Goal: Obtain resource: Obtain resource

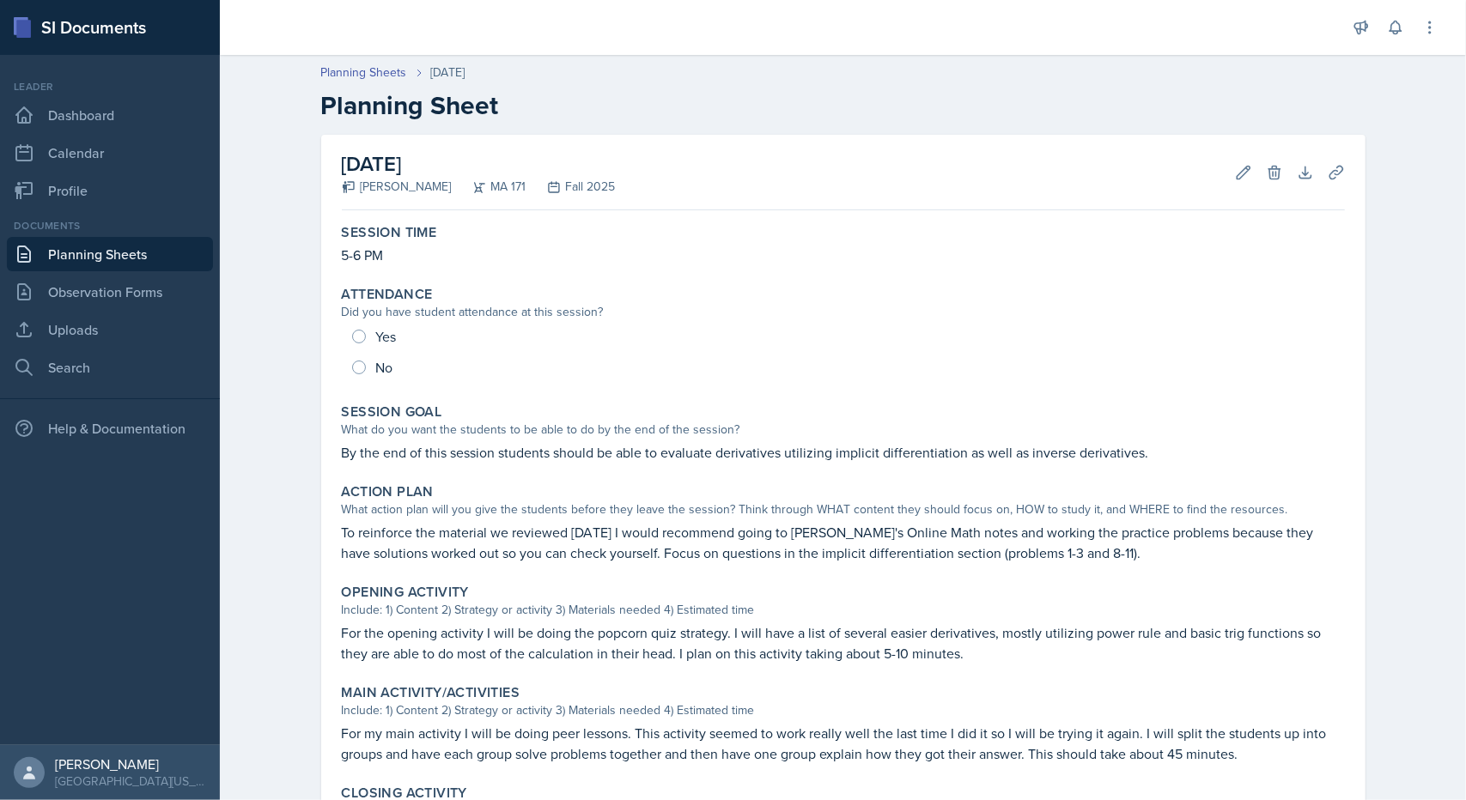
click at [79, 258] on link "Planning Sheets" at bounding box center [110, 254] width 206 height 34
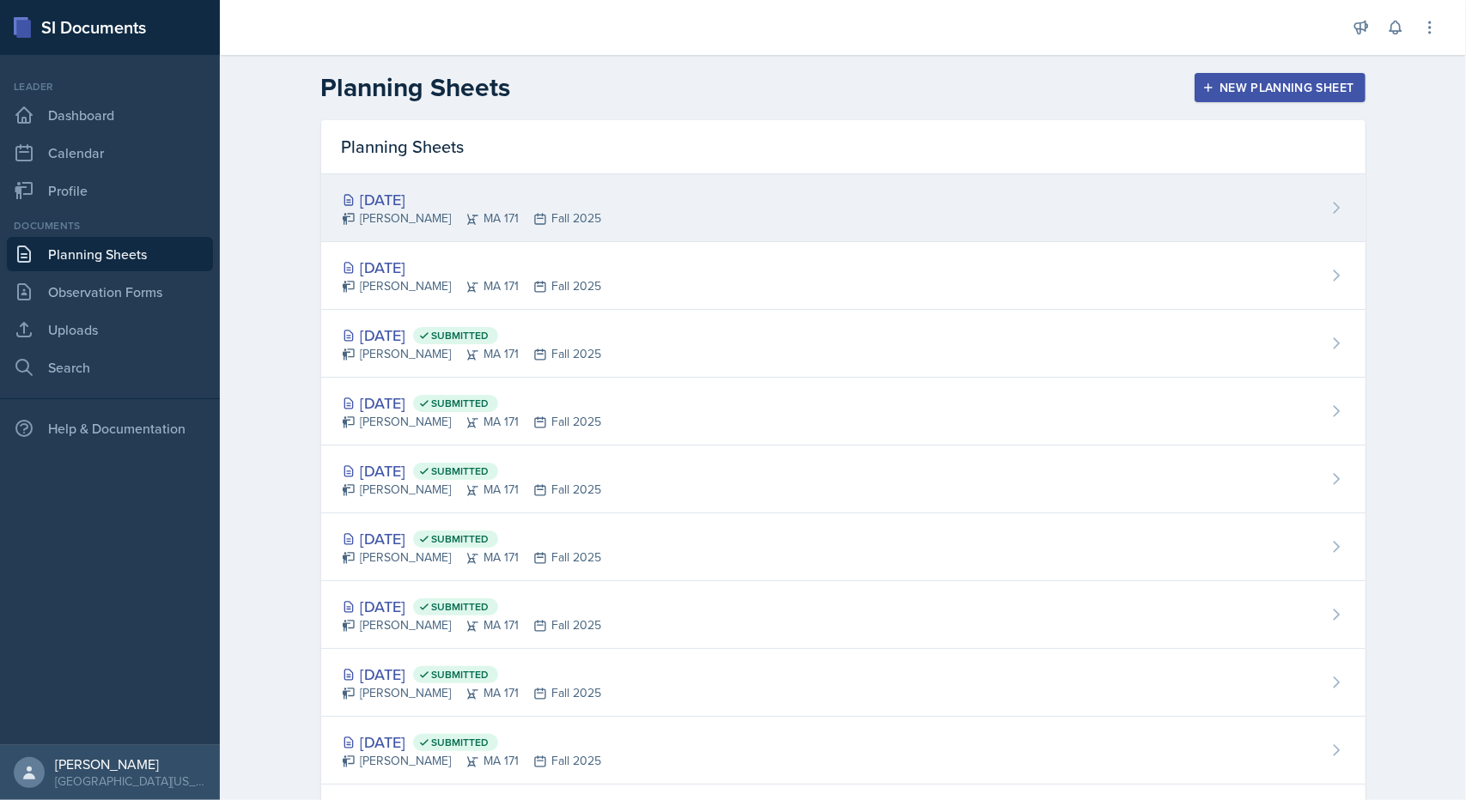
click at [441, 204] on div "[DATE]" at bounding box center [472, 199] width 260 height 23
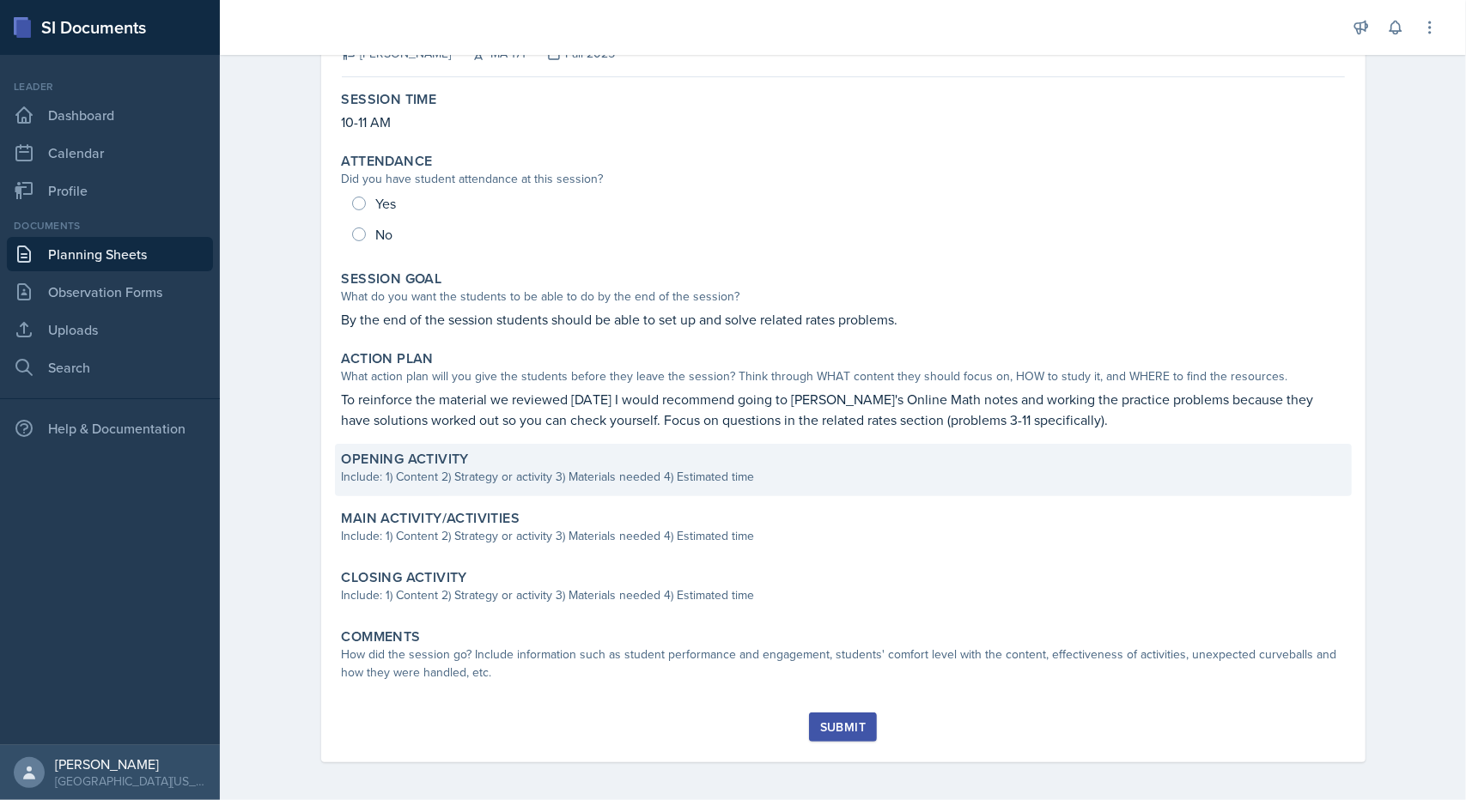
scroll to position [136, 0]
click at [515, 447] on div "Opening Activity Include: 1) Content 2) Strategy or activity 3) Materials neede…" at bounding box center [843, 467] width 1017 height 52
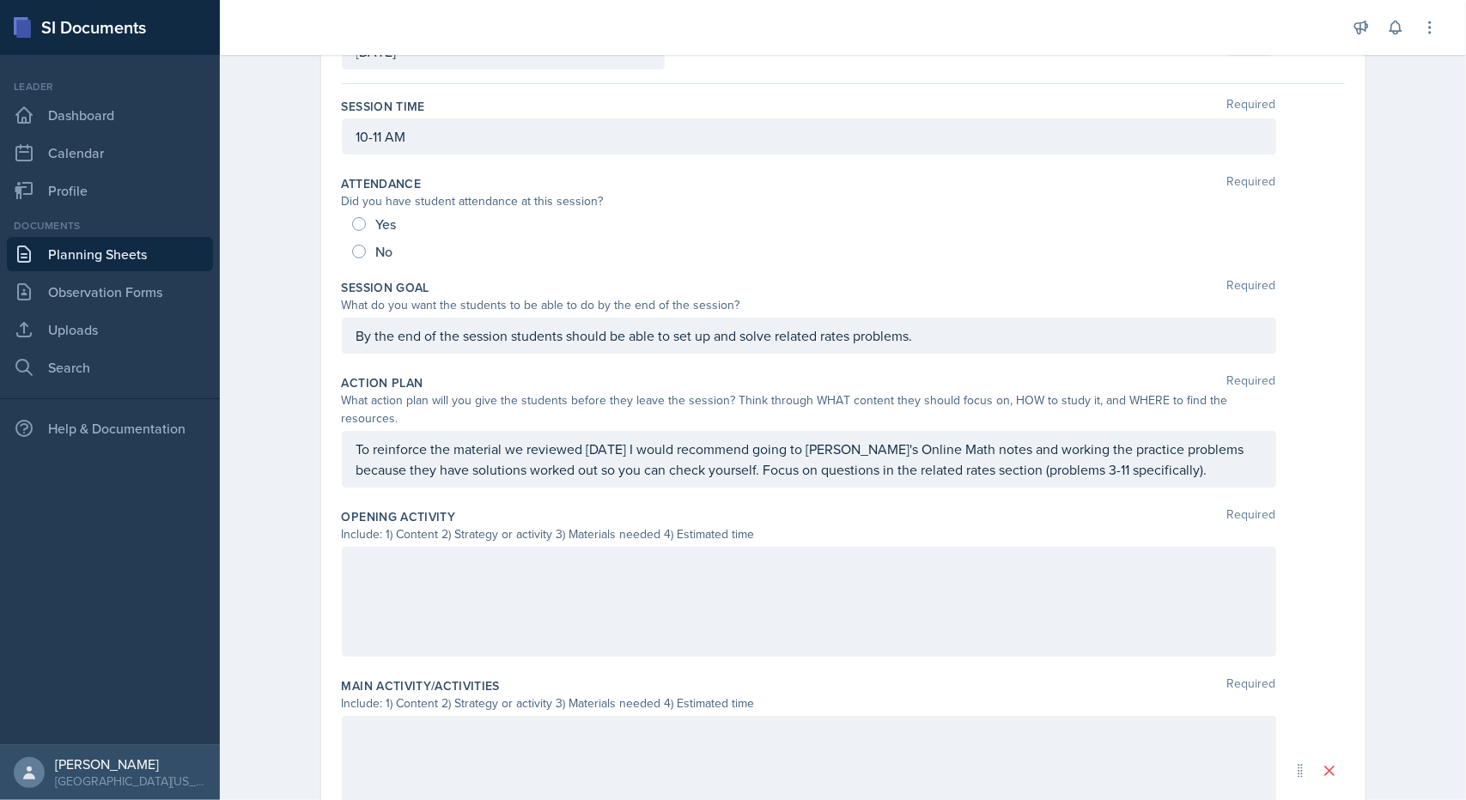
click at [606, 602] on div at bounding box center [809, 602] width 934 height 110
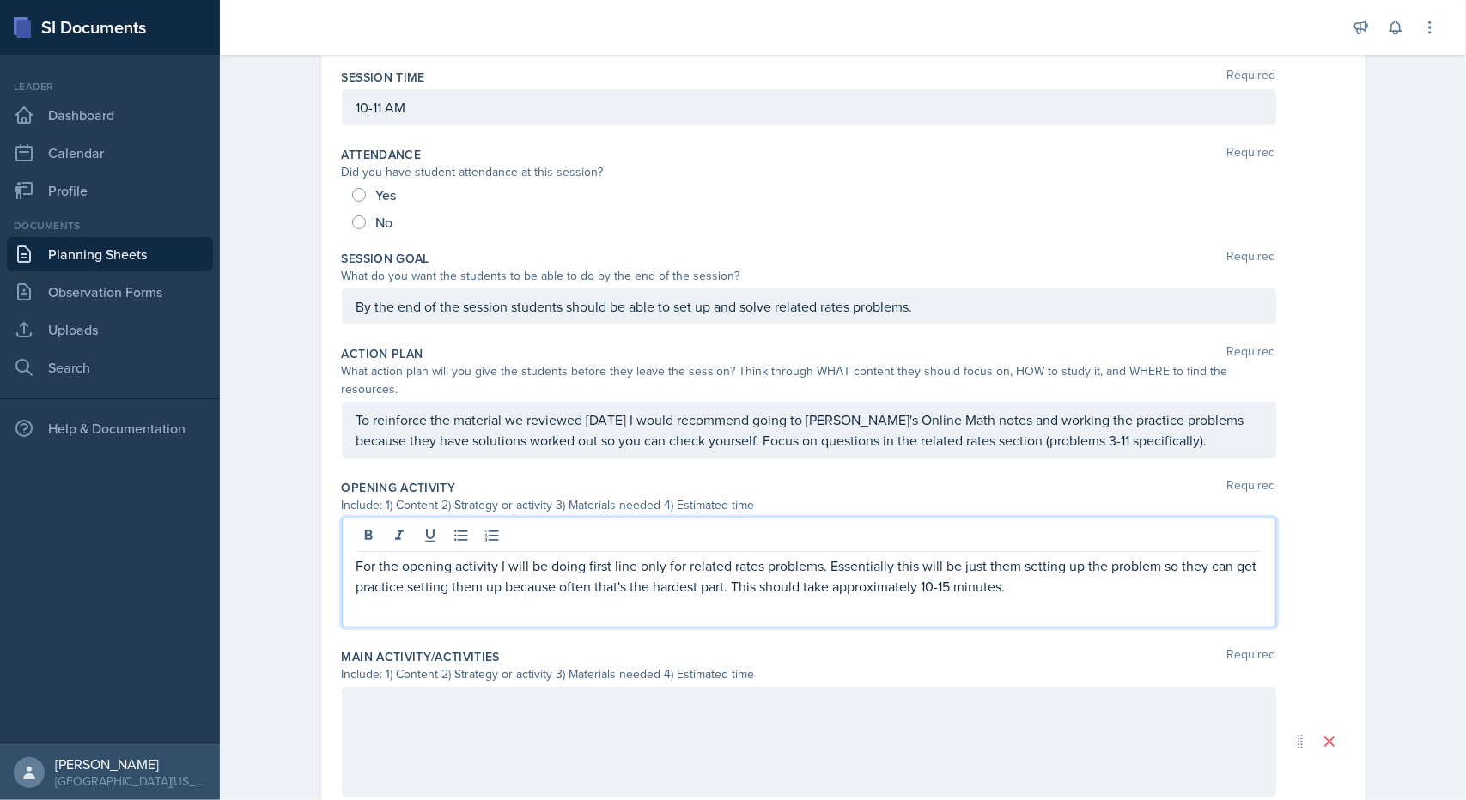
click at [793, 711] on div at bounding box center [809, 742] width 934 height 110
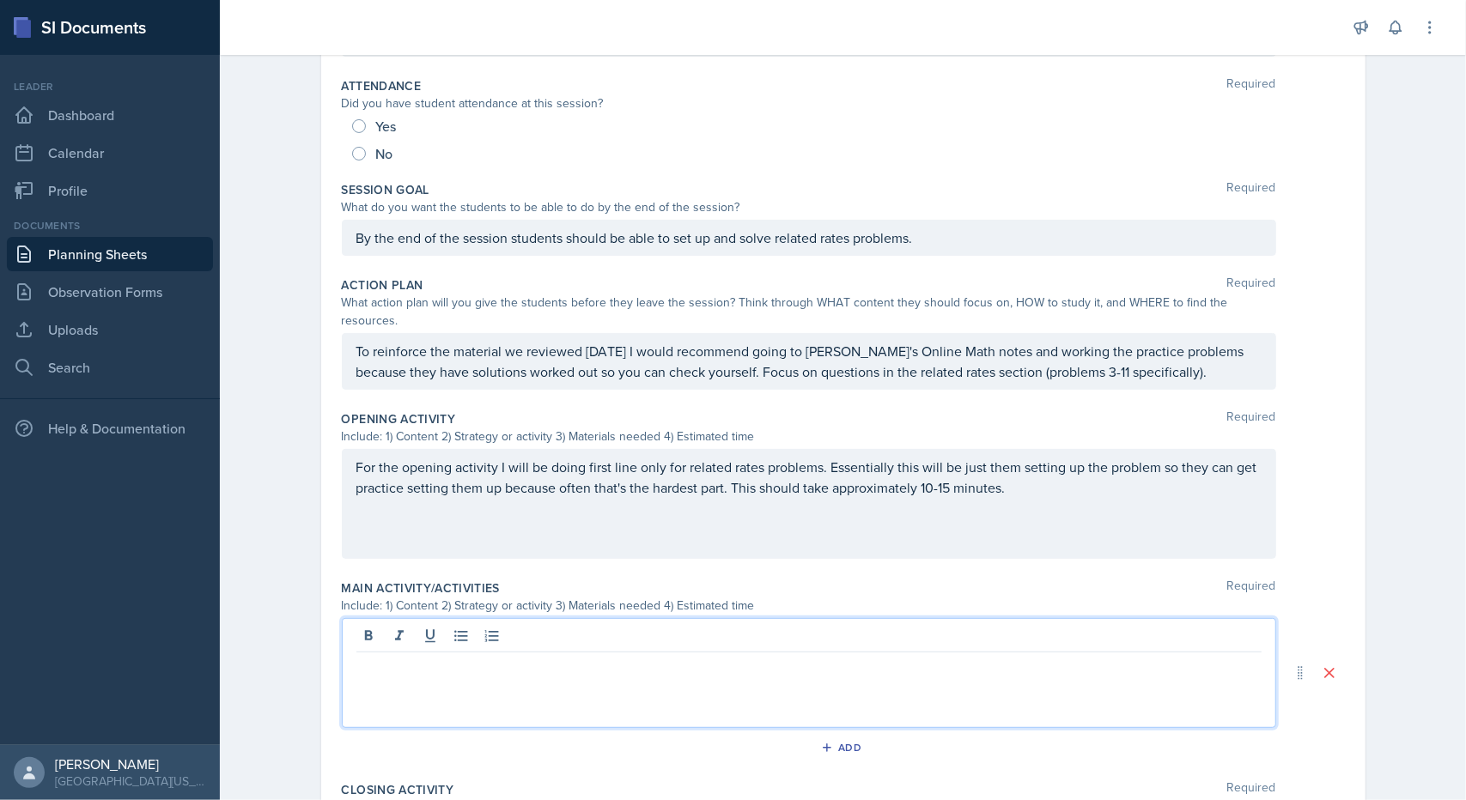
scroll to position [524, 0]
